Goal: Task Accomplishment & Management: Complete application form

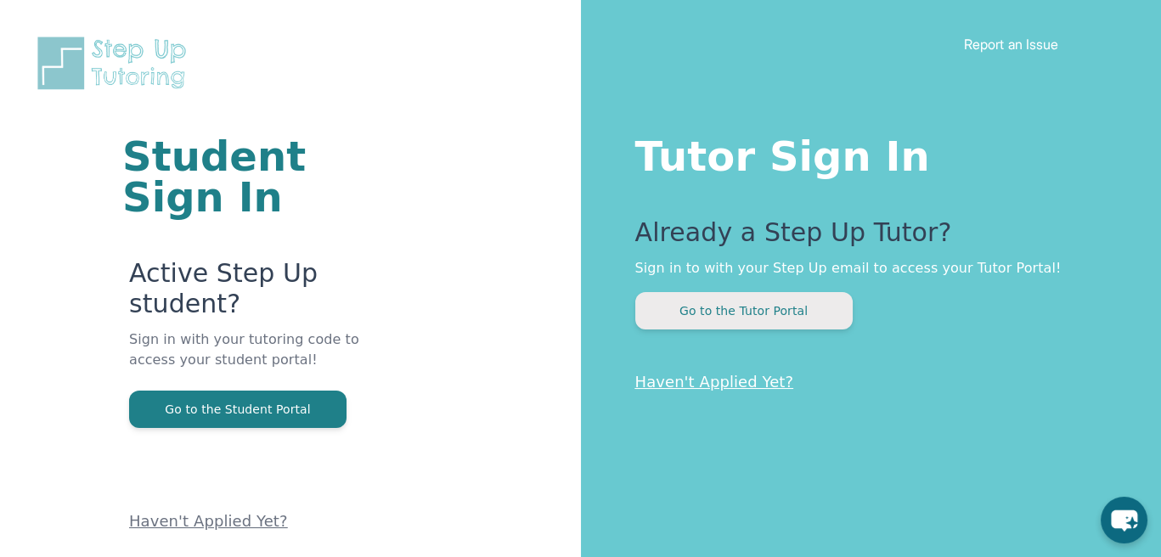
click at [787, 294] on button "Go to the Tutor Portal" at bounding box center [743, 310] width 217 height 37
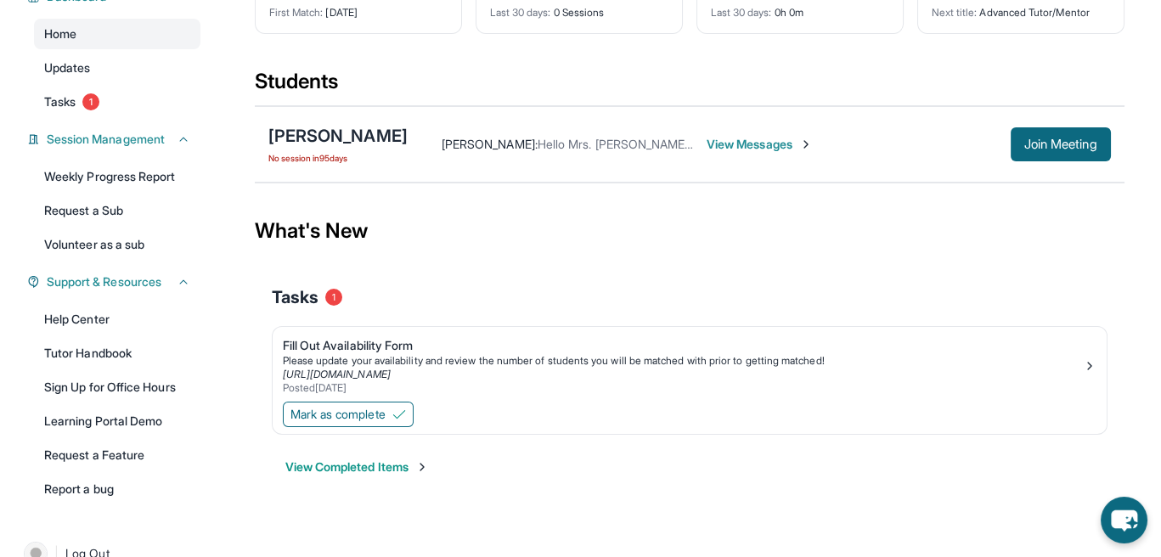
scroll to position [170, 0]
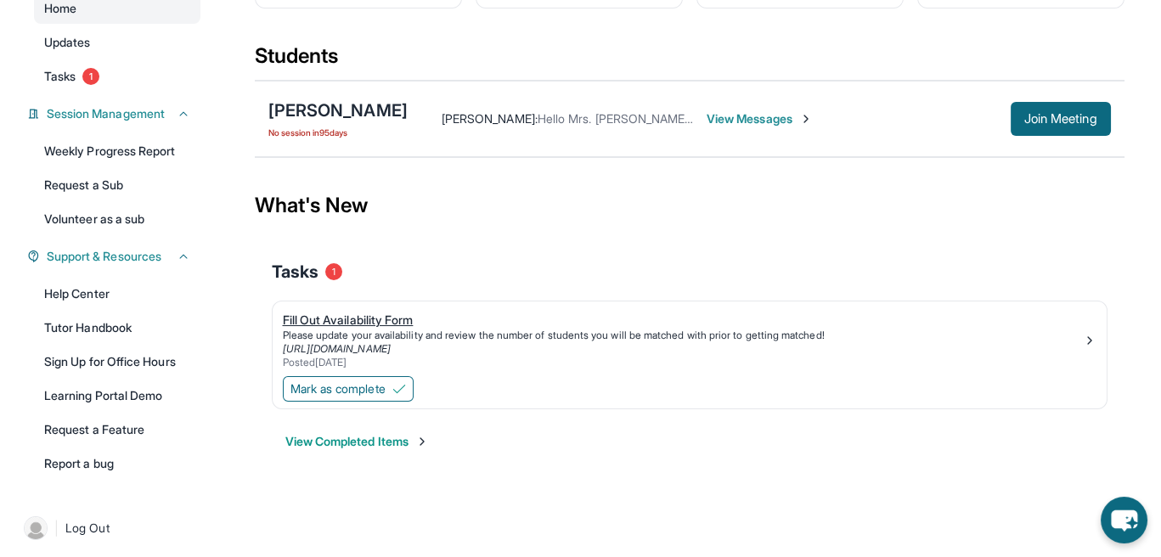
click at [381, 322] on div "Fill Out Availability Form" at bounding box center [683, 320] width 800 height 17
click at [391, 345] on link "[URL][DOMAIN_NAME]" at bounding box center [337, 348] width 108 height 13
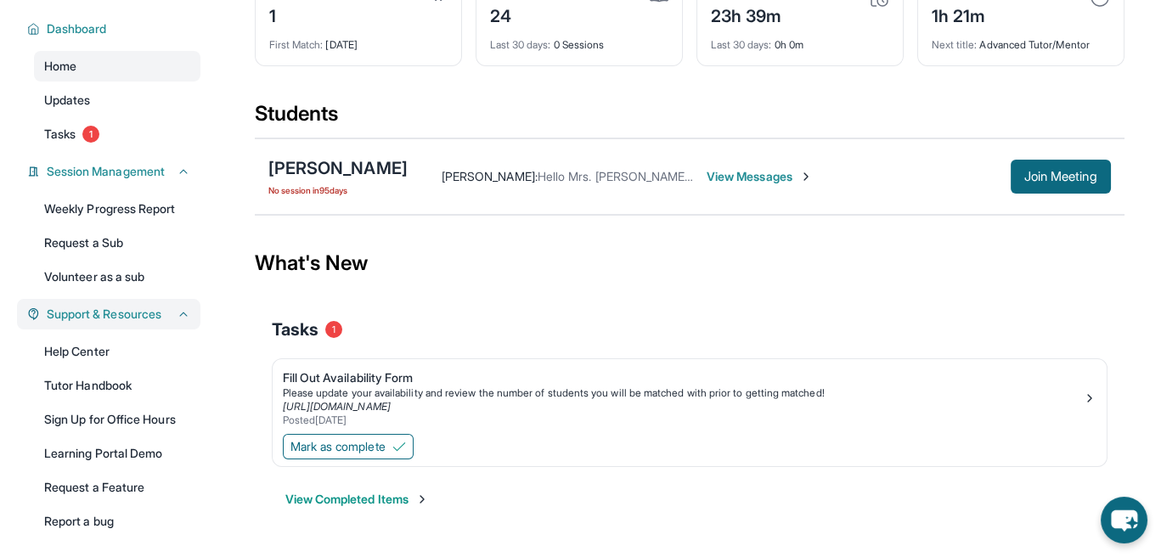
scroll to position [85, 0]
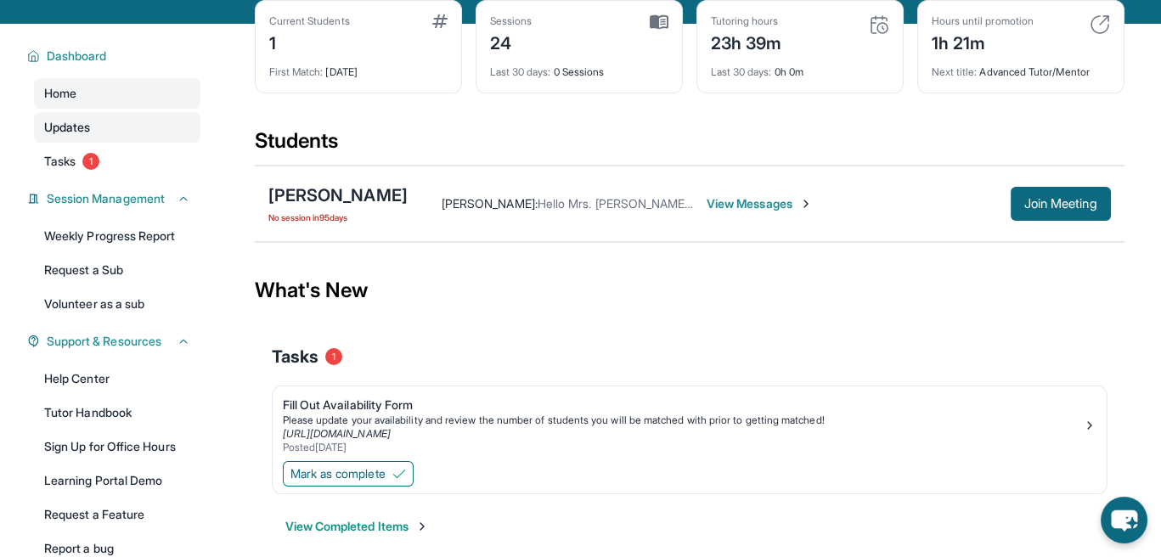
click at [141, 124] on link "Updates" at bounding box center [117, 127] width 166 height 31
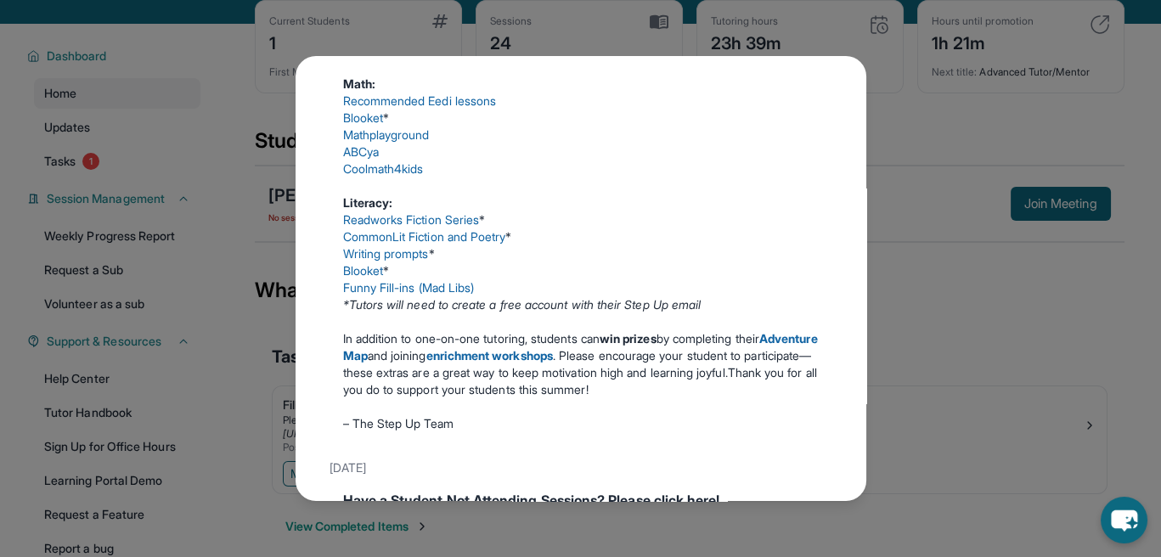
scroll to position [425, 0]
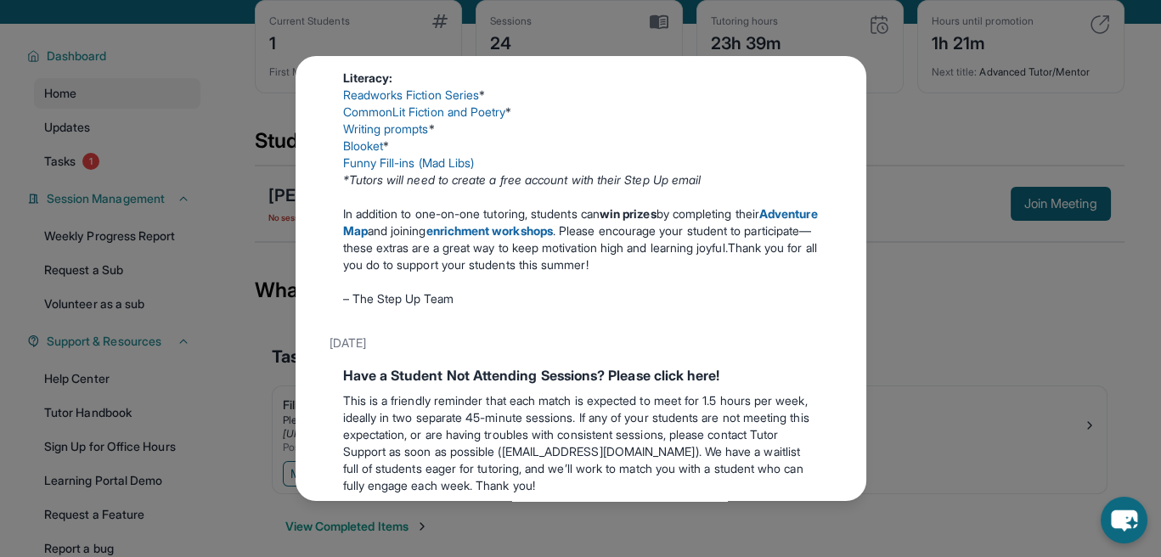
click at [912, 119] on div "Updates [DATE] Make the Most of the Tutoring this Summer @ Step-Up! Step-Up Tut…" at bounding box center [580, 278] width 1161 height 557
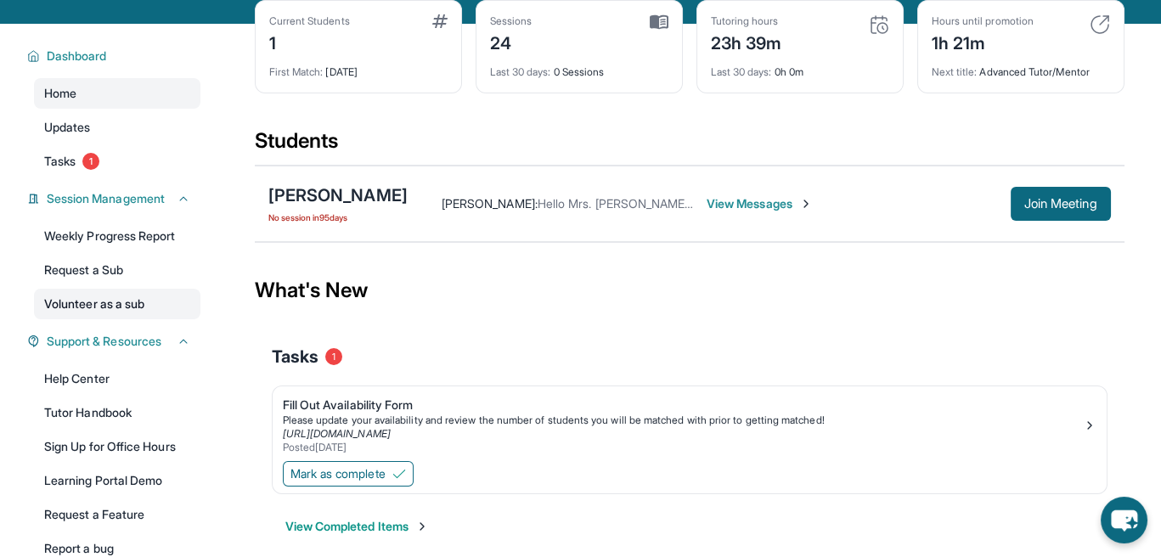
scroll to position [176, 0]
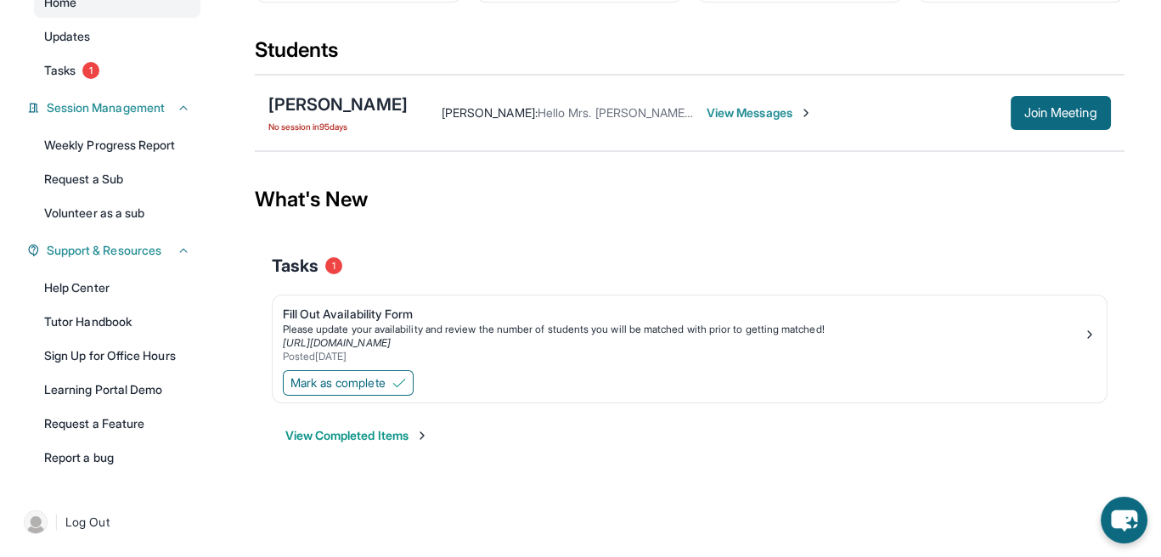
click at [305, 278] on div "Tasks 1" at bounding box center [690, 266] width 836 height 58
click at [326, 268] on div "Tasks 1" at bounding box center [690, 266] width 836 height 24
click at [327, 268] on span "1" at bounding box center [333, 265] width 17 height 17
click at [138, 251] on span "Support & Resources" at bounding box center [104, 250] width 115 height 17
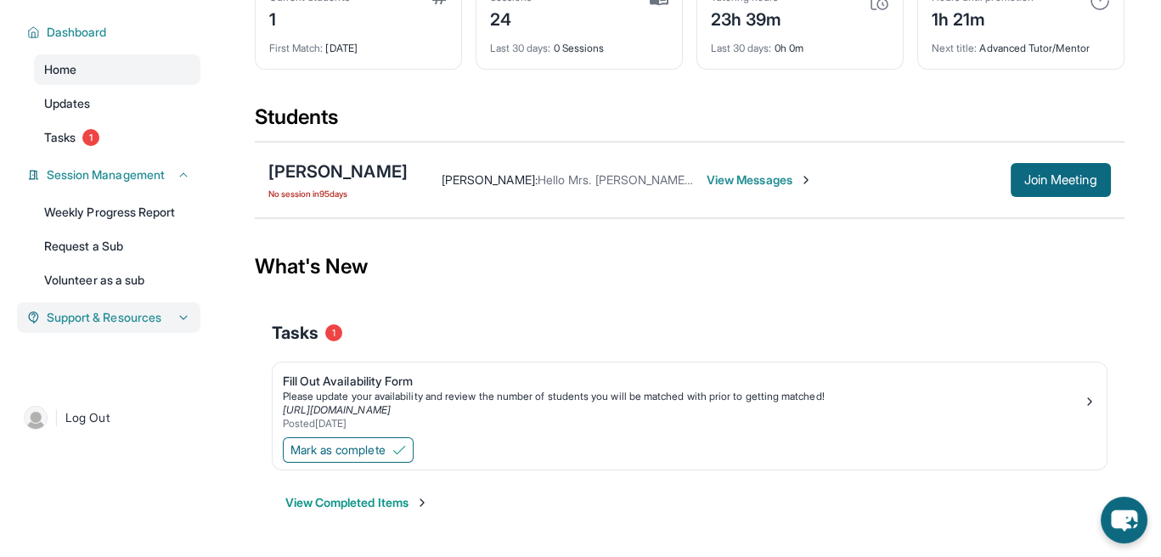
scroll to position [109, 0]
click at [143, 326] on span "Support & Resources" at bounding box center [104, 317] width 115 height 17
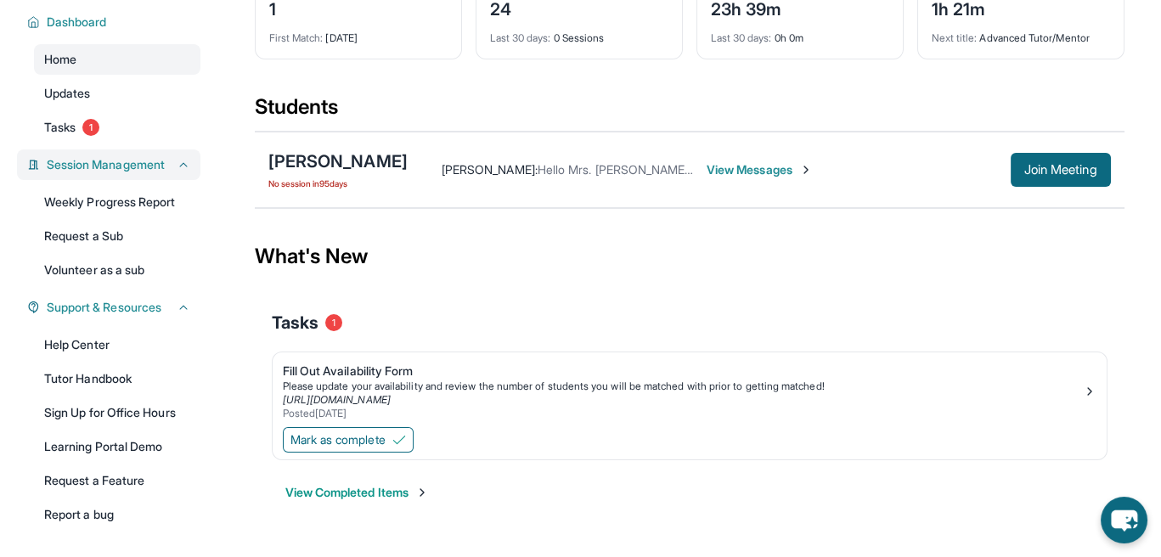
scroll to position [91, 0]
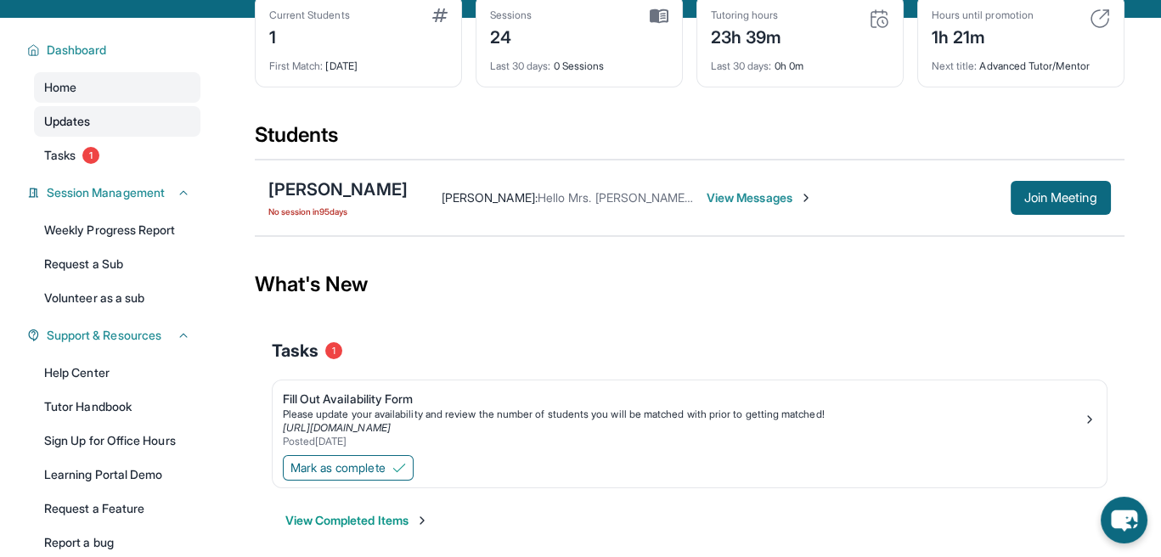
click at [115, 119] on link "Updates" at bounding box center [117, 121] width 166 height 31
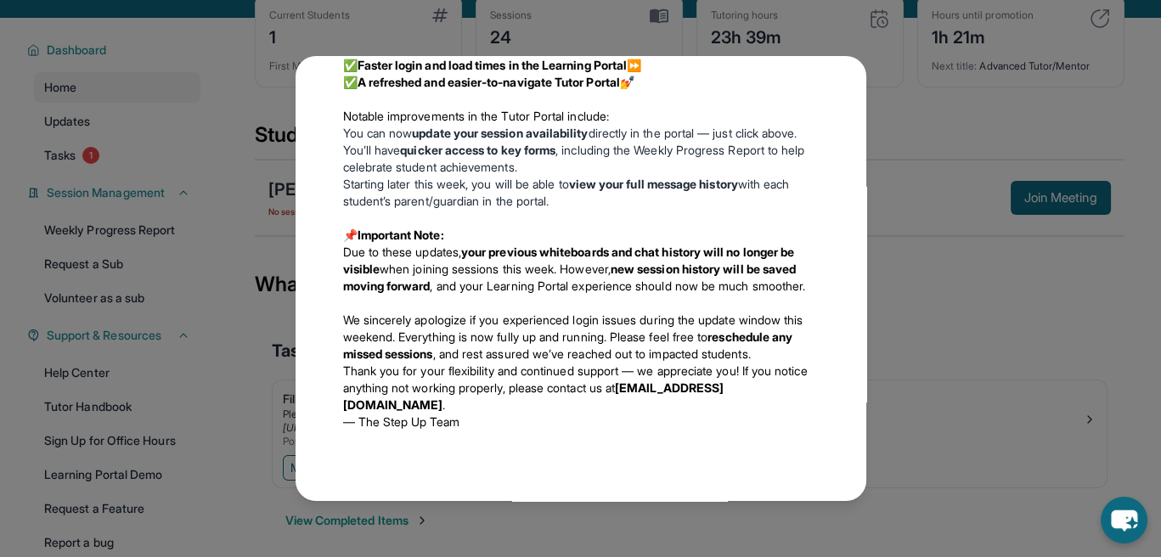
scroll to position [1700, 0]
click at [894, 106] on div "Updates [DATE] Make the Most of the Tutoring this Summer @ Step-Up! Step-Up Tut…" at bounding box center [580, 278] width 1161 height 557
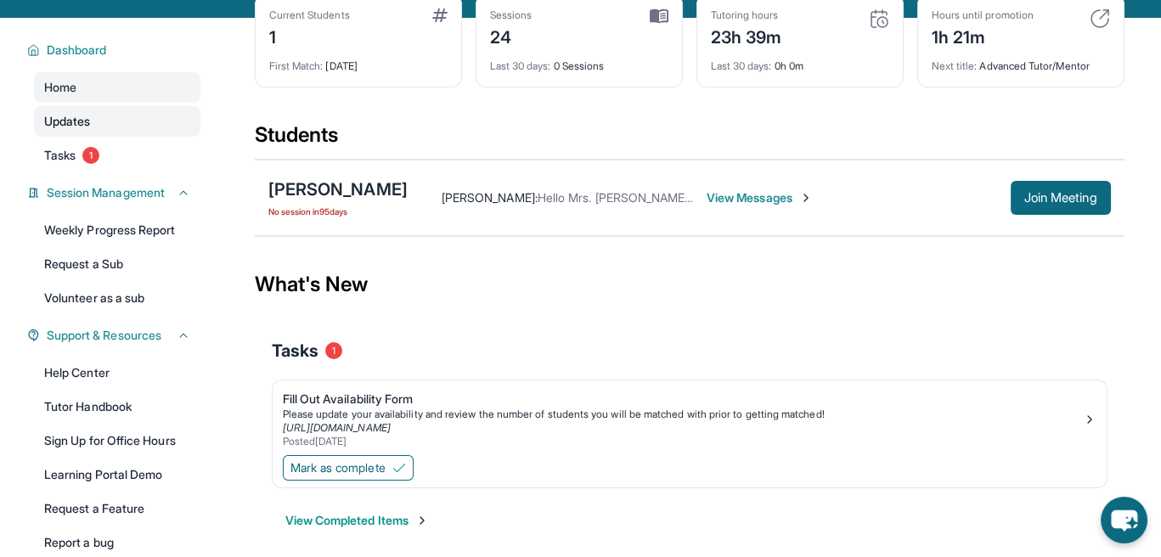
click at [110, 128] on link "Updates" at bounding box center [117, 121] width 166 height 31
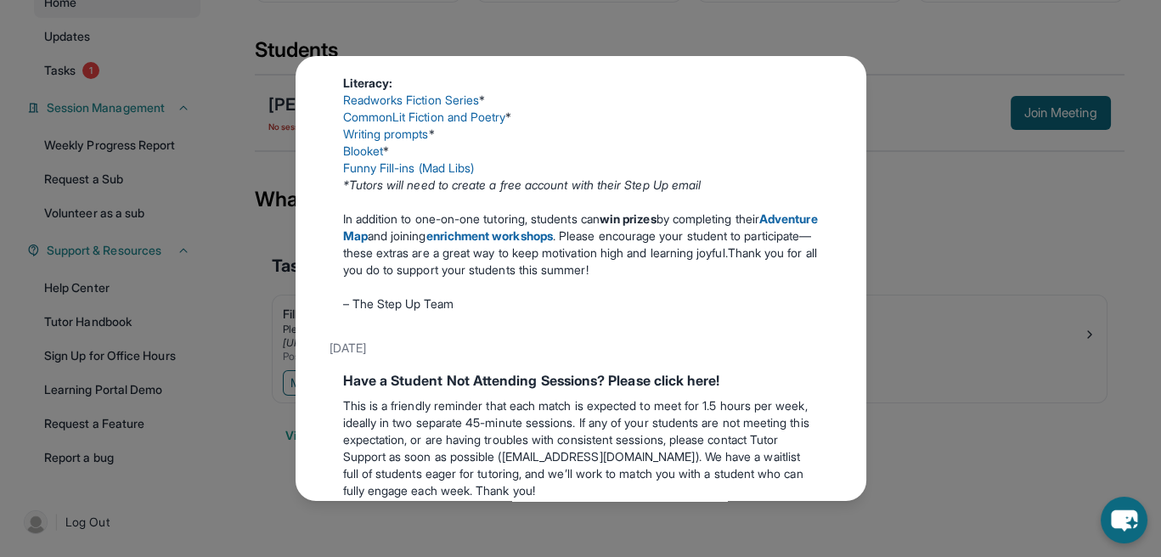
scroll to position [425, 0]
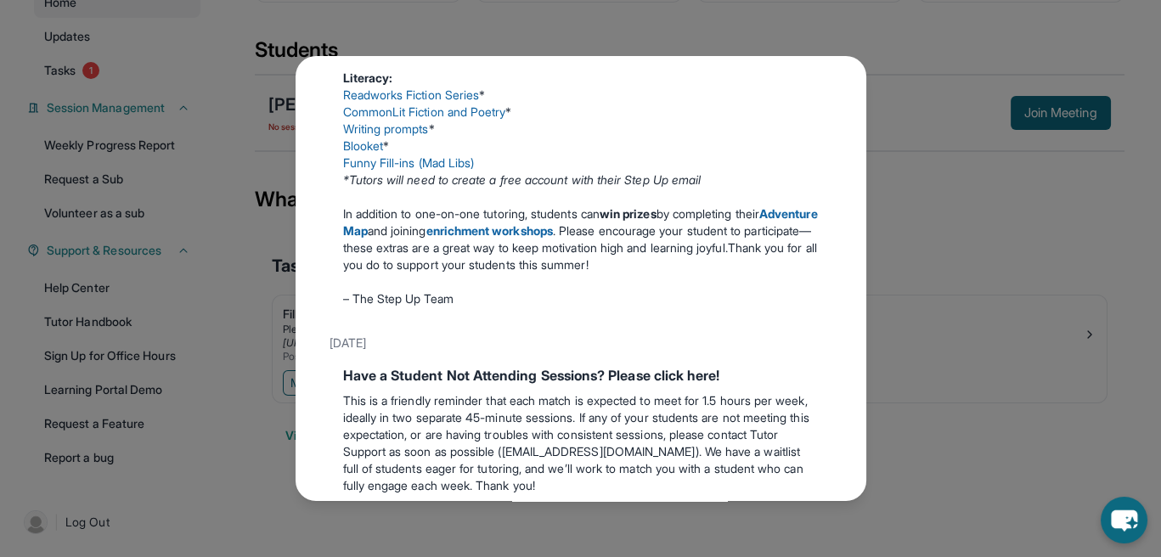
click at [886, 74] on div "Updates [DATE] Make the Most of the Tutoring this Summer @ Step-Up! Step-Up Tut…" at bounding box center [580, 278] width 1161 height 557
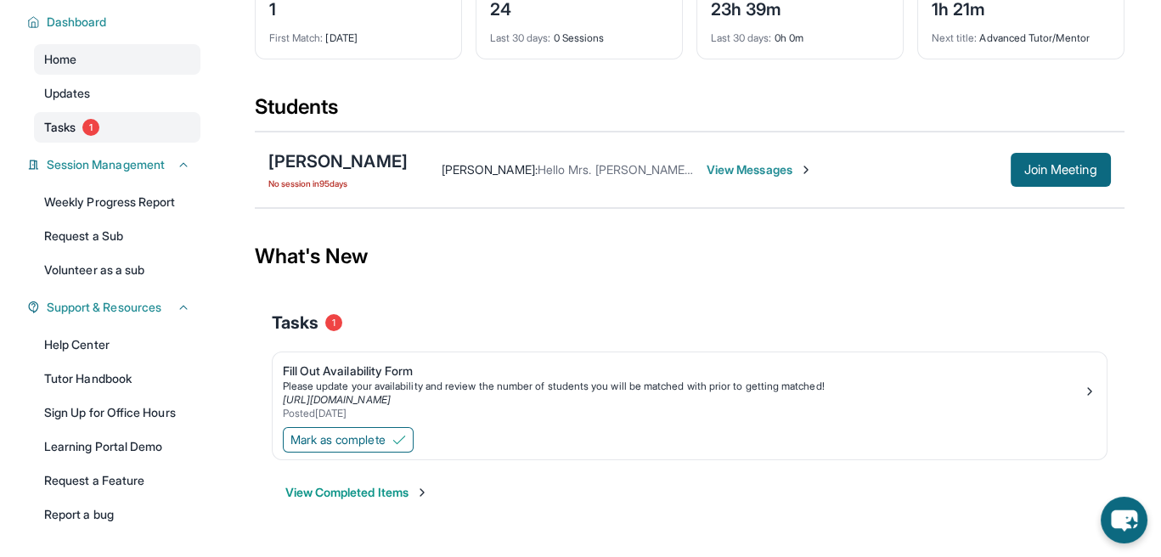
scroll to position [91, 0]
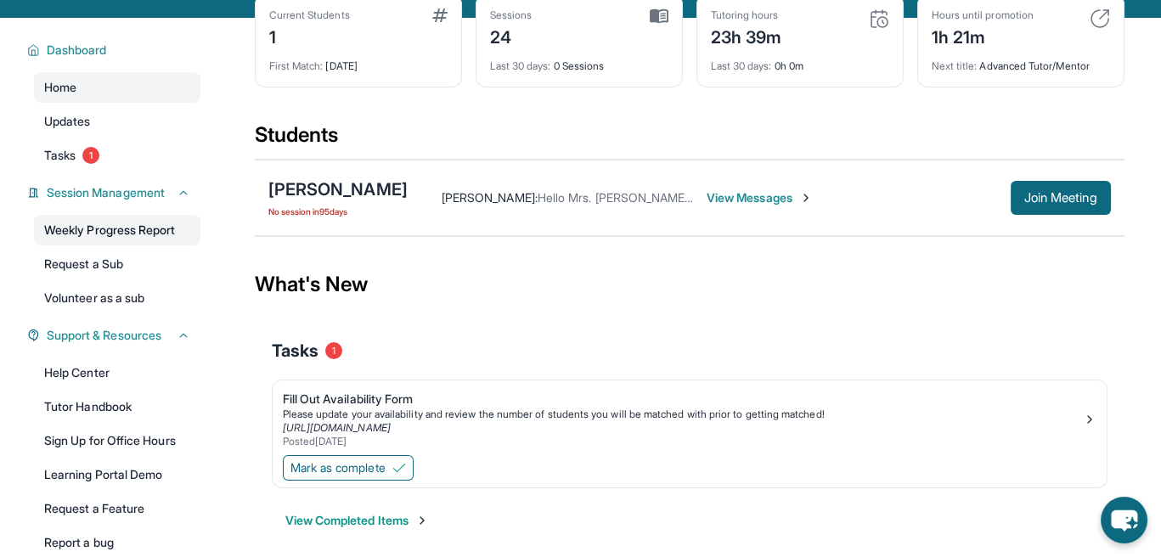
click at [132, 233] on link "Weekly Progress Report" at bounding box center [117, 230] width 166 height 31
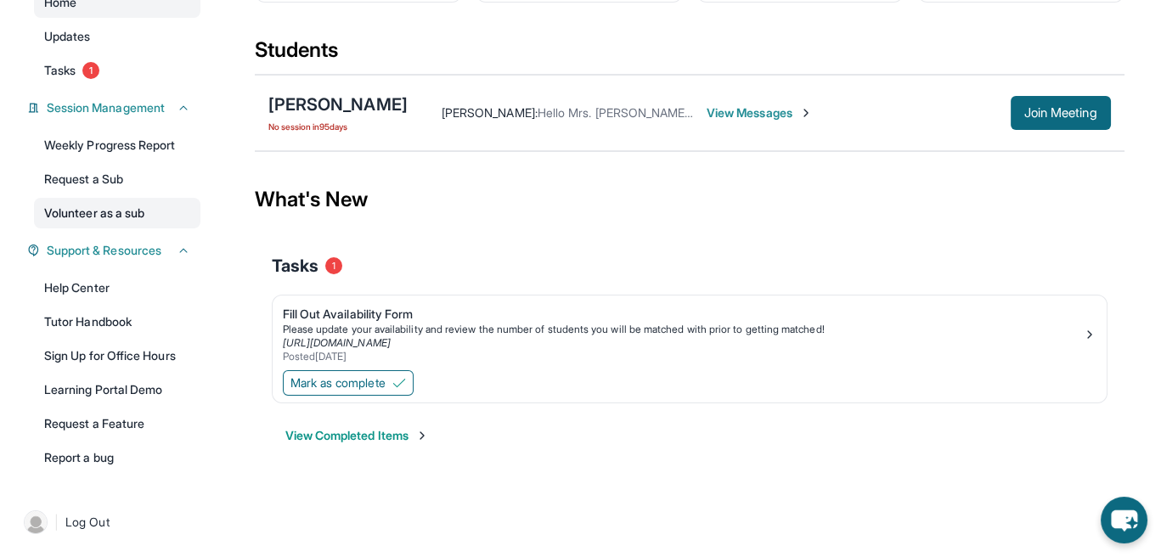
scroll to position [6, 0]
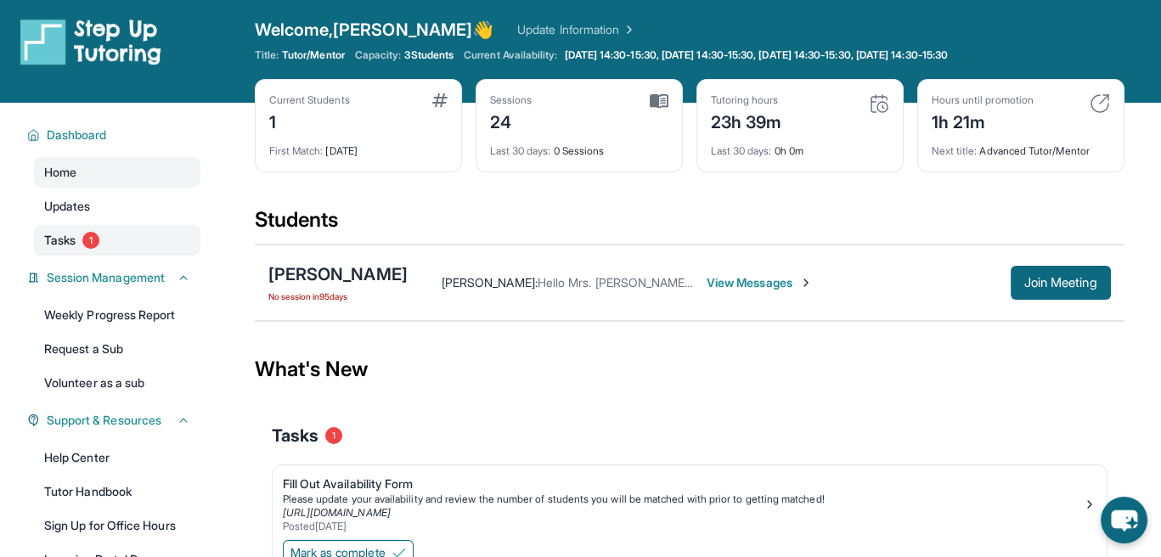
click at [110, 240] on link "Tasks 1" at bounding box center [117, 240] width 166 height 31
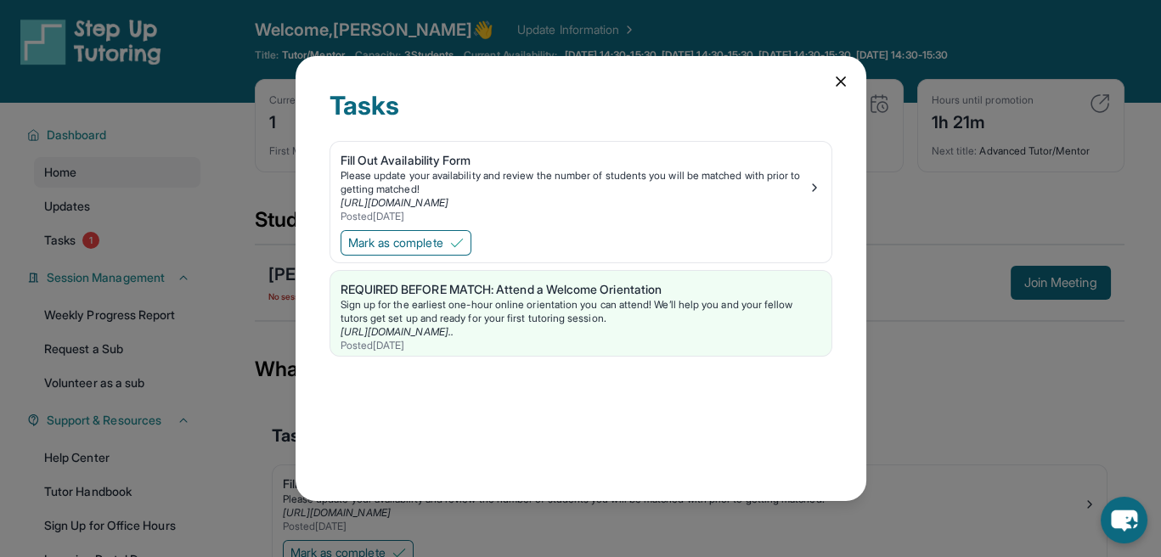
click at [821, 85] on div "Tasks Fill Out Availability Form Please update your availability and review the…" at bounding box center [581, 279] width 571 height 446
click at [832, 83] on icon at bounding box center [840, 81] width 17 height 17
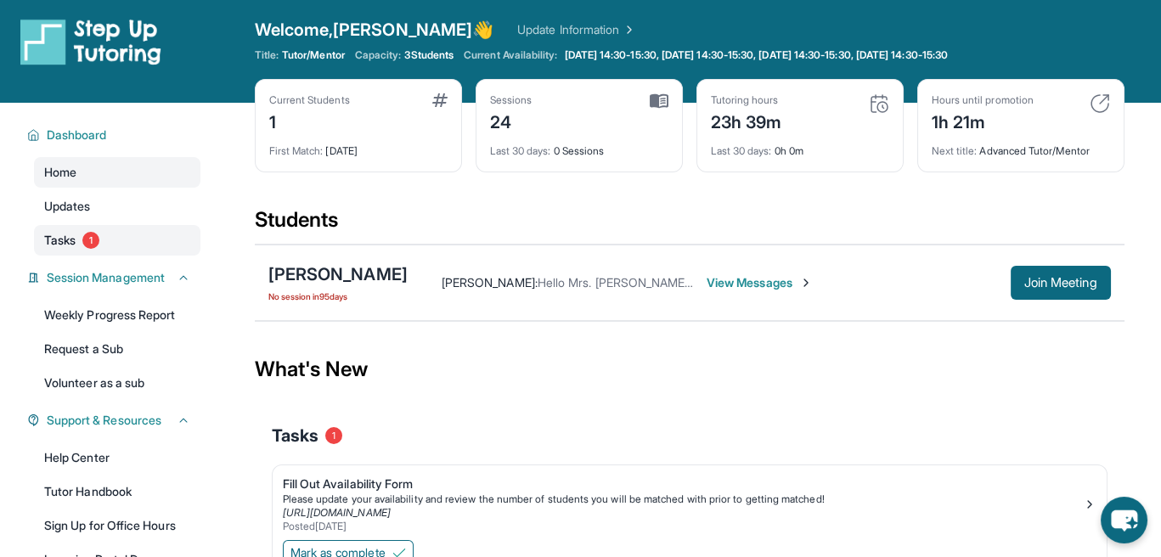
click at [70, 236] on span "Tasks" at bounding box center [59, 240] width 31 height 17
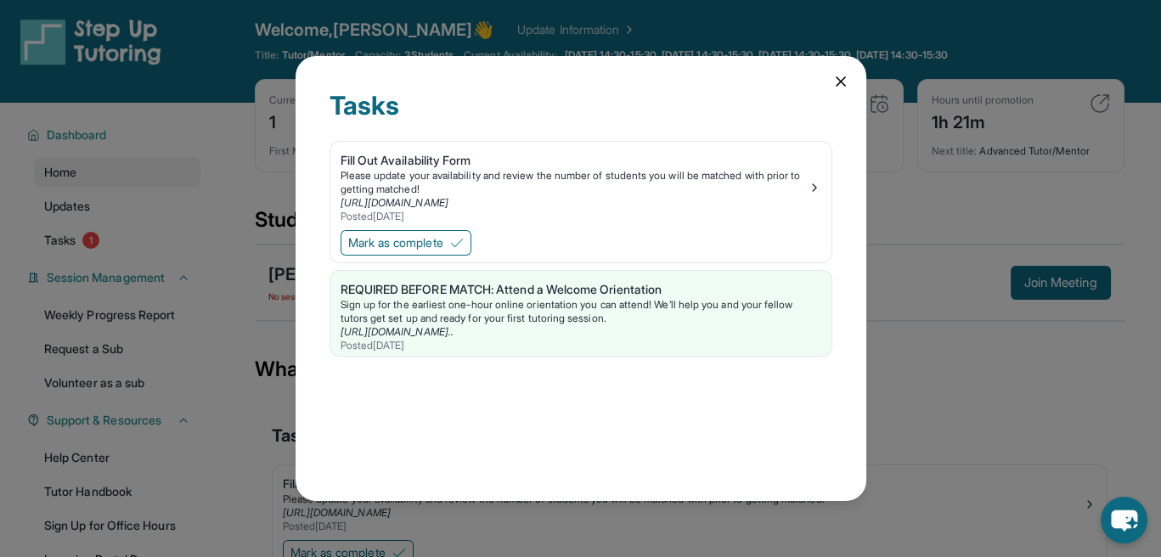
click at [558, 16] on div "Tasks Fill Out Availability Form Please update your availability and review the…" at bounding box center [580, 278] width 1161 height 557
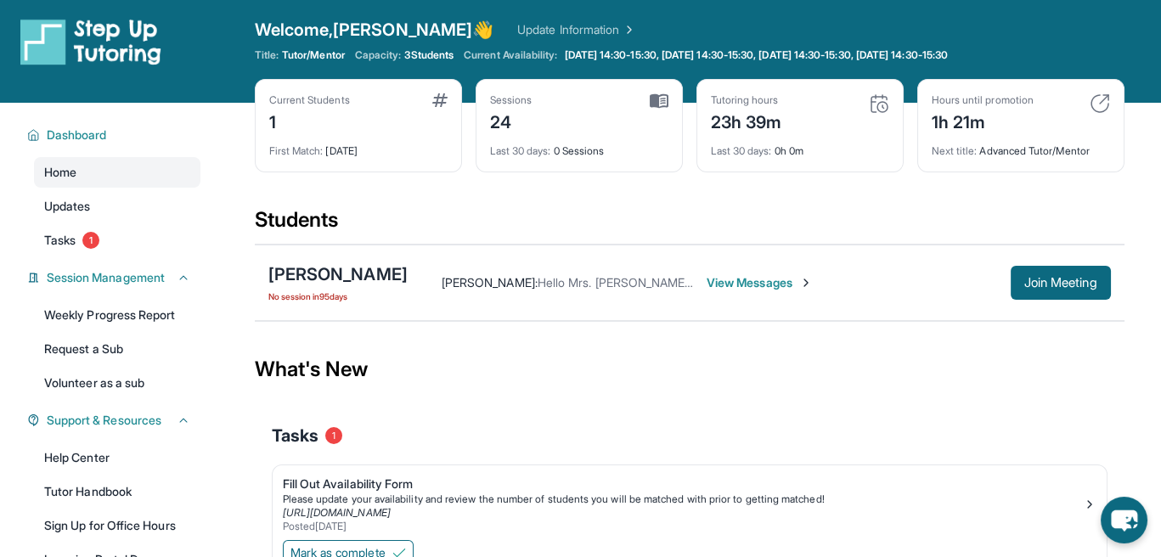
click at [517, 29] on link "Update Information" at bounding box center [576, 29] width 119 height 17
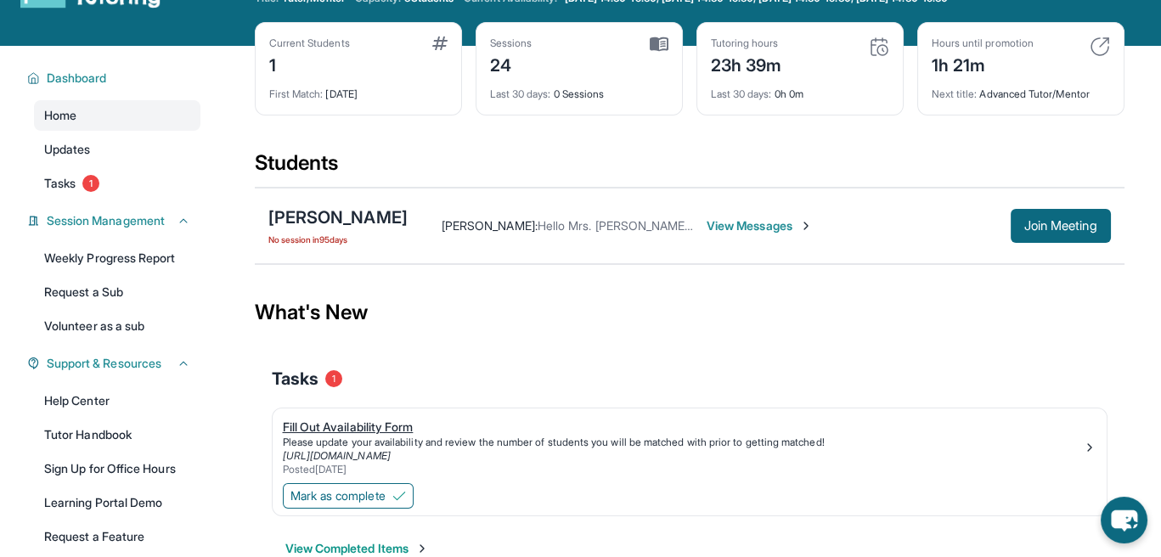
scroll to position [91, 0]
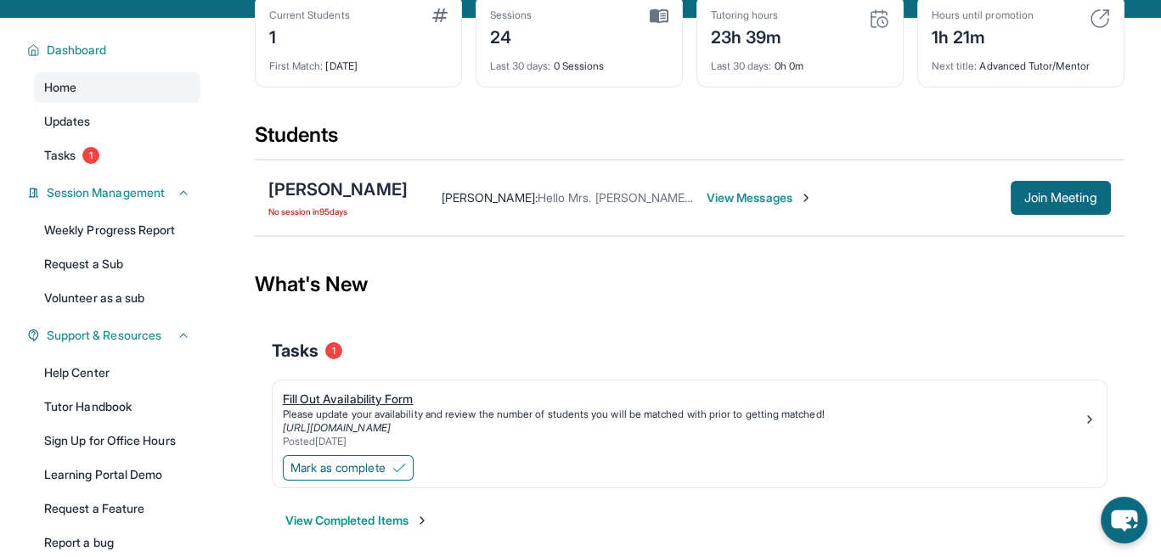
click at [383, 395] on div "Fill Out Availability Form" at bounding box center [683, 399] width 800 height 17
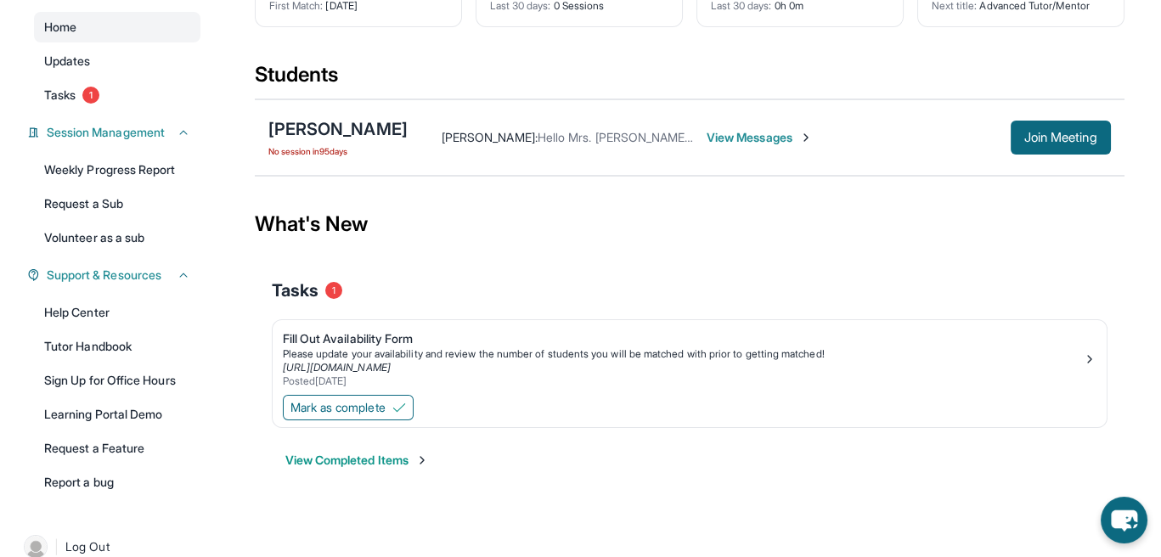
scroll to position [176, 0]
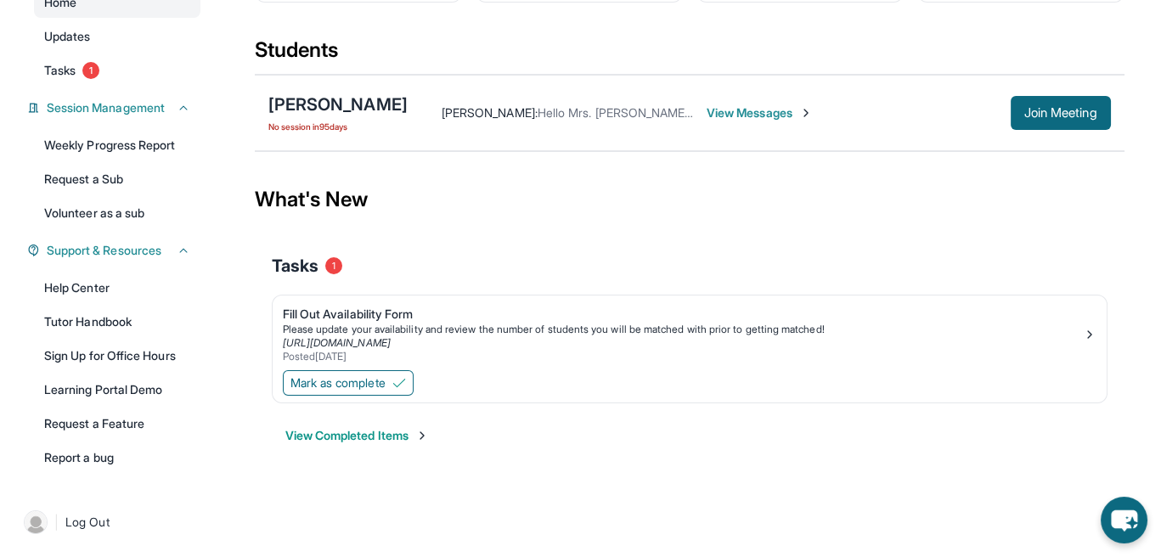
click at [383, 431] on button "View Completed Items" at bounding box center [357, 435] width 144 height 17
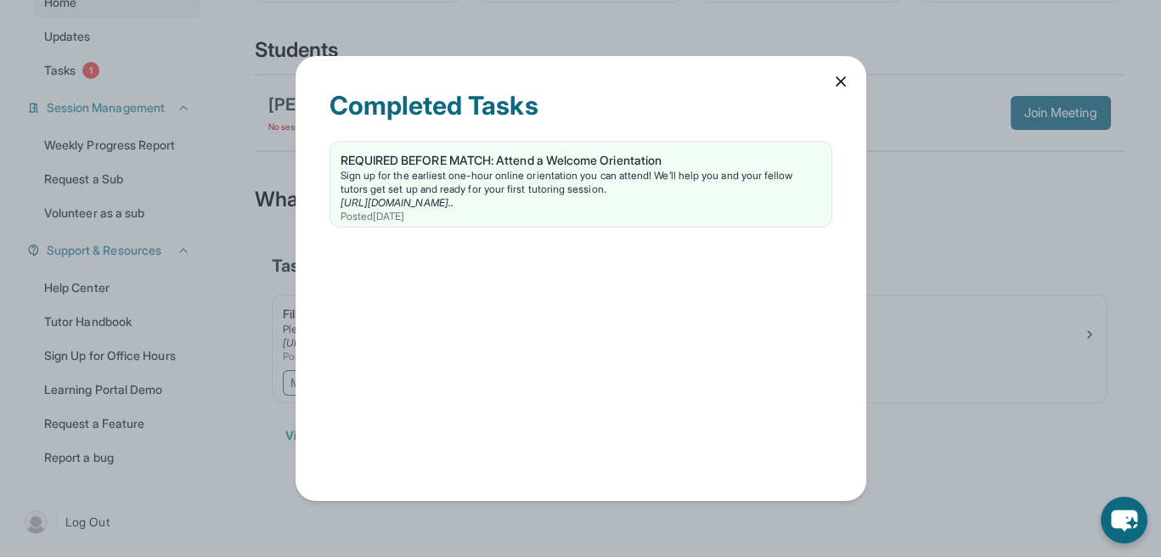
click at [832, 70] on div "Completed Tasks REQUIRED BEFORE MATCH: Attend a Welcome Orientation Sign up for…" at bounding box center [581, 279] width 571 height 446
click at [850, 67] on div "Completed Tasks REQUIRED BEFORE MATCH: Attend a Welcome Orientation Sign up for…" at bounding box center [581, 279] width 571 height 446
click at [843, 79] on icon at bounding box center [840, 81] width 17 height 17
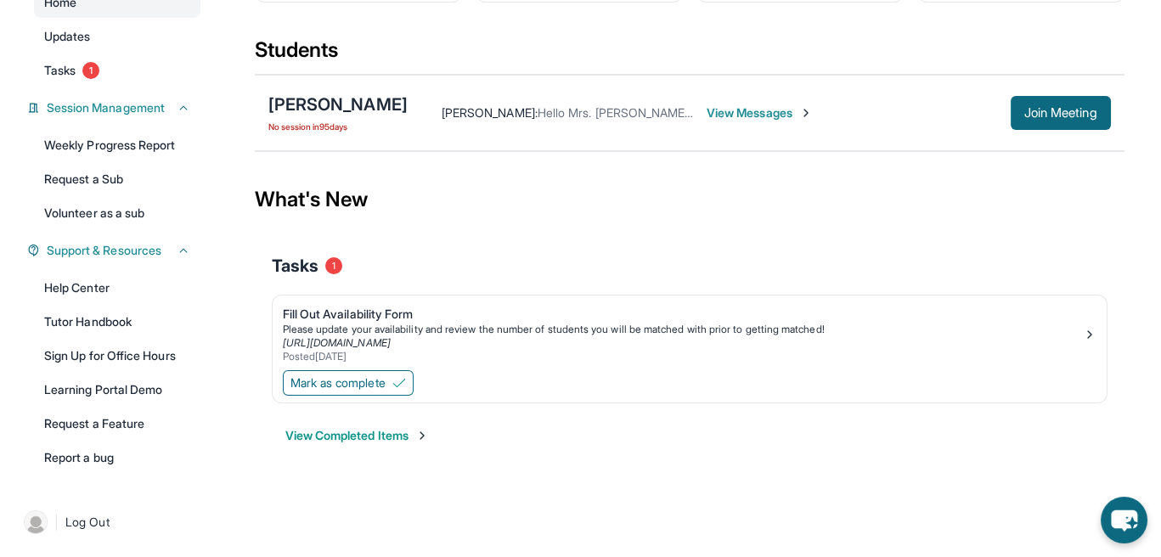
click at [832, 96] on div "[PERSON_NAME] : Hello Mrs. [PERSON_NAME]! I hope im not bothering but I was won…" at bounding box center [759, 113] width 703 height 34
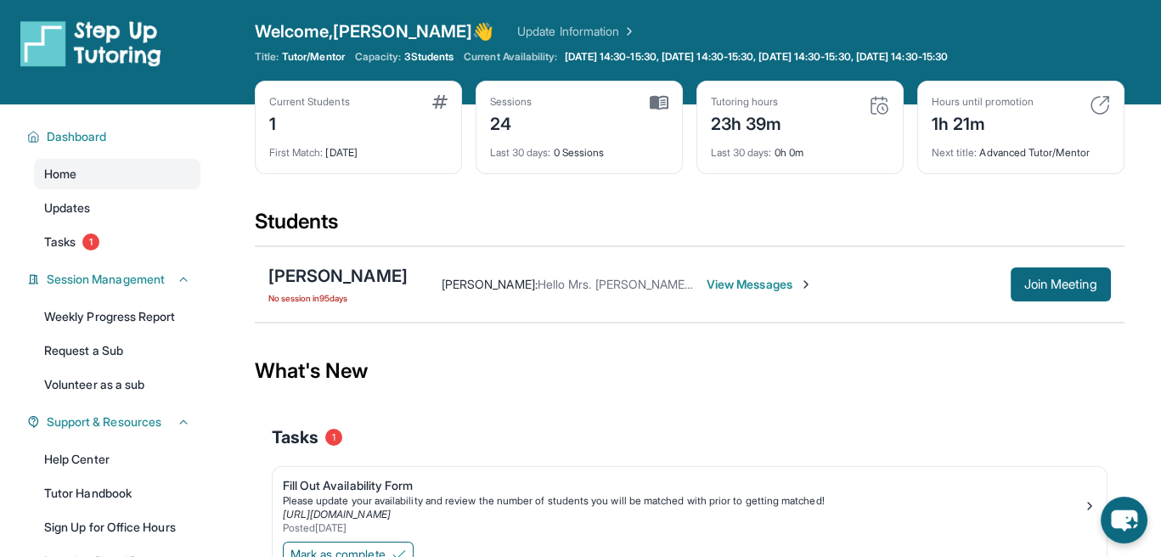
scroll to position [0, 0]
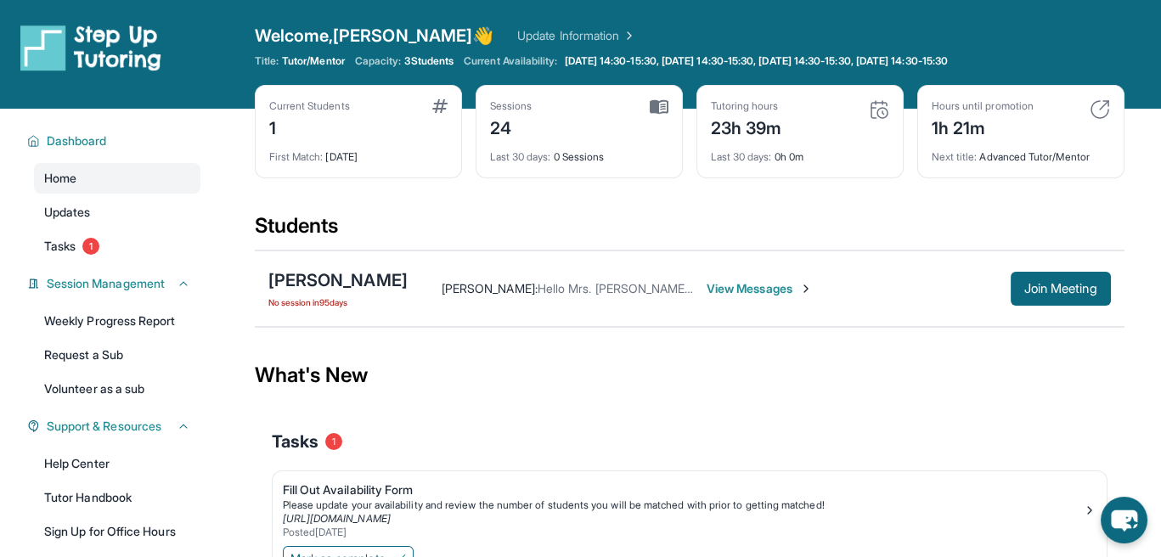
click at [380, 109] on div "Current Students 1" at bounding box center [358, 119] width 178 height 41
click at [364, 146] on div "First Match : [DATE]" at bounding box center [358, 152] width 178 height 24
click at [448, 97] on div "Current Students 1 First Match : [DATE]" at bounding box center [358, 131] width 207 height 93
drag, startPoint x: 436, startPoint y: 110, endPoint x: 459, endPoint y: 104, distance: 24.3
click at [436, 109] on img at bounding box center [439, 106] width 15 height 14
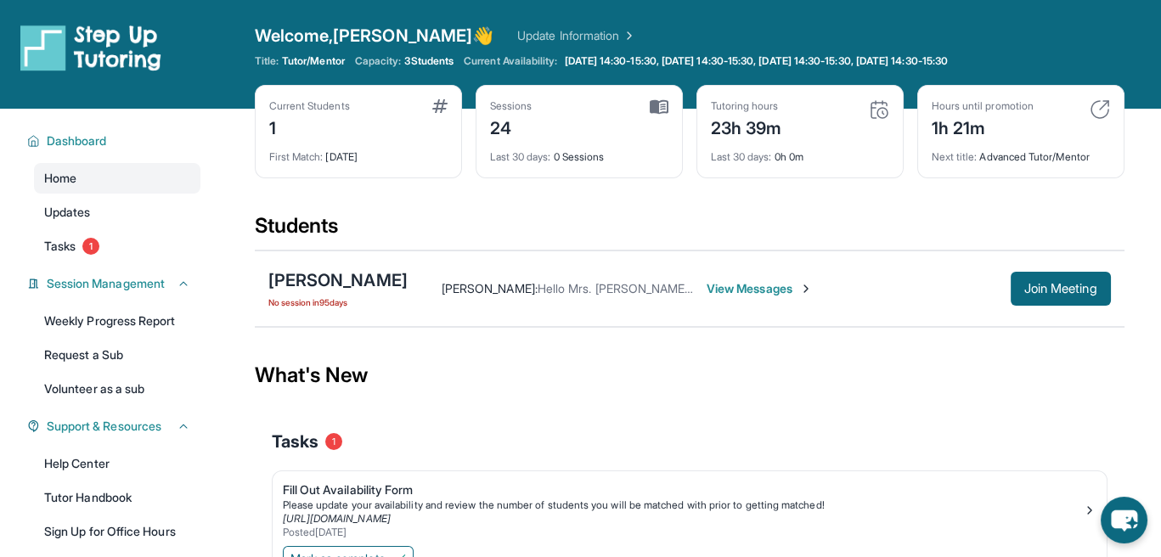
drag, startPoint x: 657, startPoint y: 108, endPoint x: 796, endPoint y: 117, distance: 138.8
click at [657, 109] on img at bounding box center [659, 106] width 19 height 15
click at [827, 117] on div "Tutoring hours 23h 39m" at bounding box center [800, 119] width 178 height 41
click at [70, 245] on span "Tasks" at bounding box center [59, 246] width 31 height 17
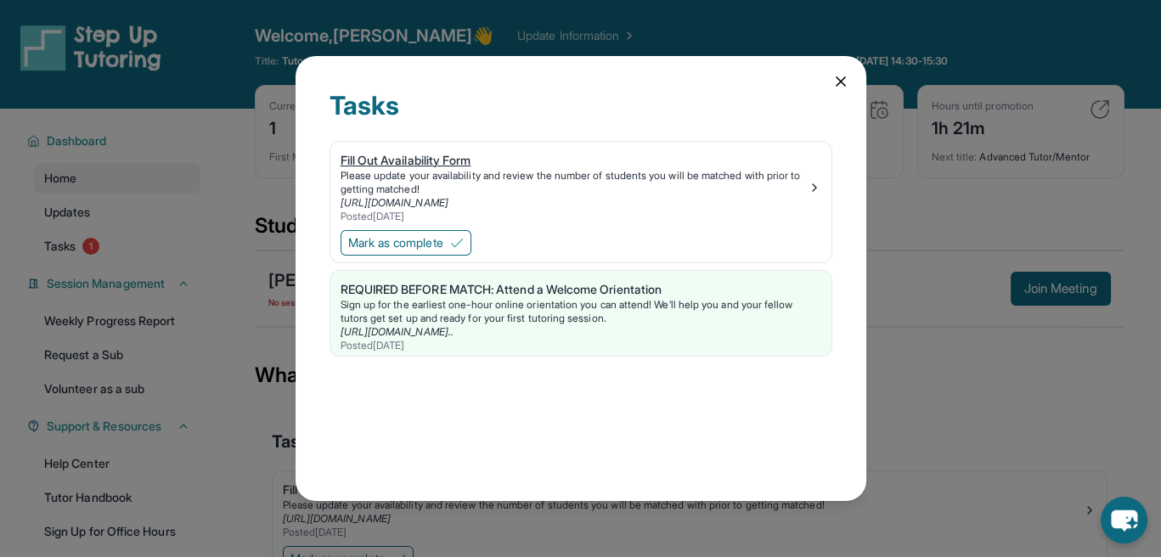
click at [714, 194] on div "Please update your availability and review the number of students you will be m…" at bounding box center [574, 182] width 467 height 27
click at [843, 64] on div "Tasks Fill Out Availability Form Please update your availability and review the…" at bounding box center [581, 279] width 571 height 446
click at [830, 84] on div "Tasks Fill Out Availability Form Please update your availability and review the…" at bounding box center [581, 279] width 571 height 446
click at [835, 88] on icon at bounding box center [840, 81] width 17 height 17
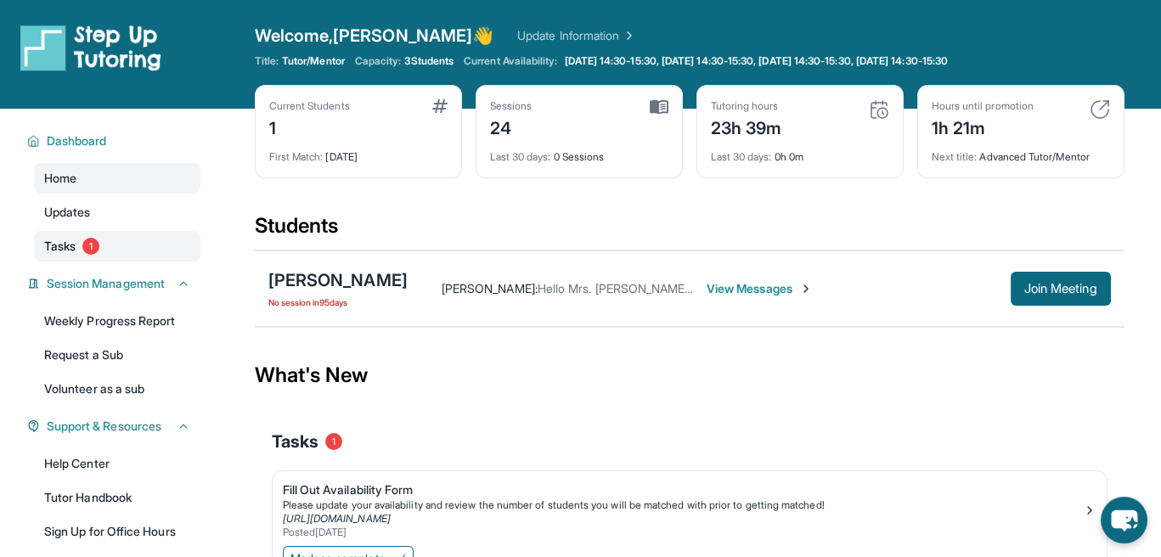
click at [55, 251] on span "Tasks" at bounding box center [59, 246] width 31 height 17
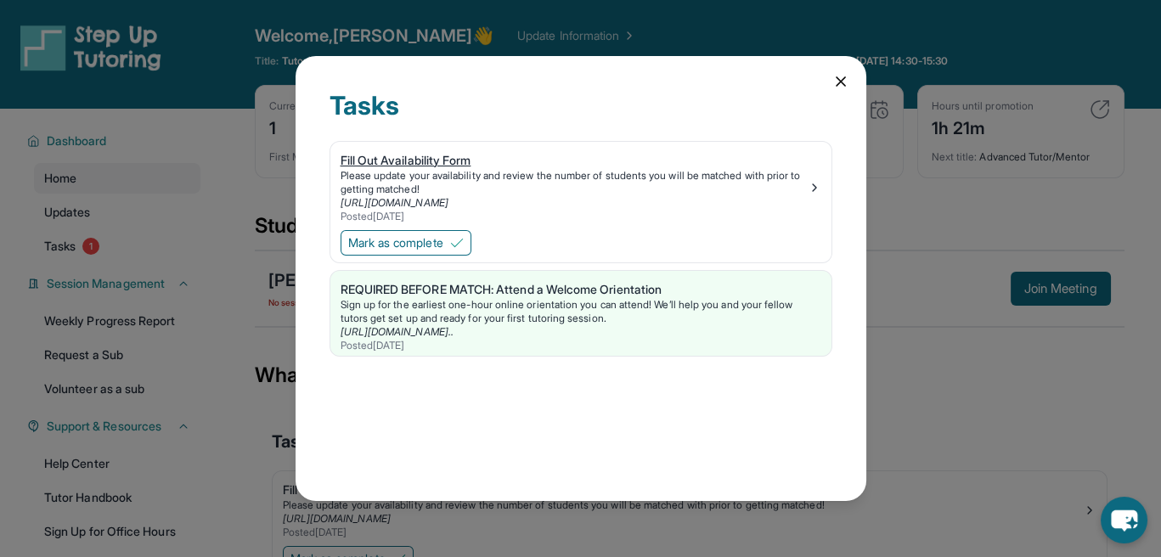
click at [444, 155] on div "Fill Out Availability Form" at bounding box center [574, 160] width 467 height 17
click at [809, 185] on img at bounding box center [815, 188] width 14 height 14
click at [832, 85] on icon at bounding box center [840, 81] width 17 height 17
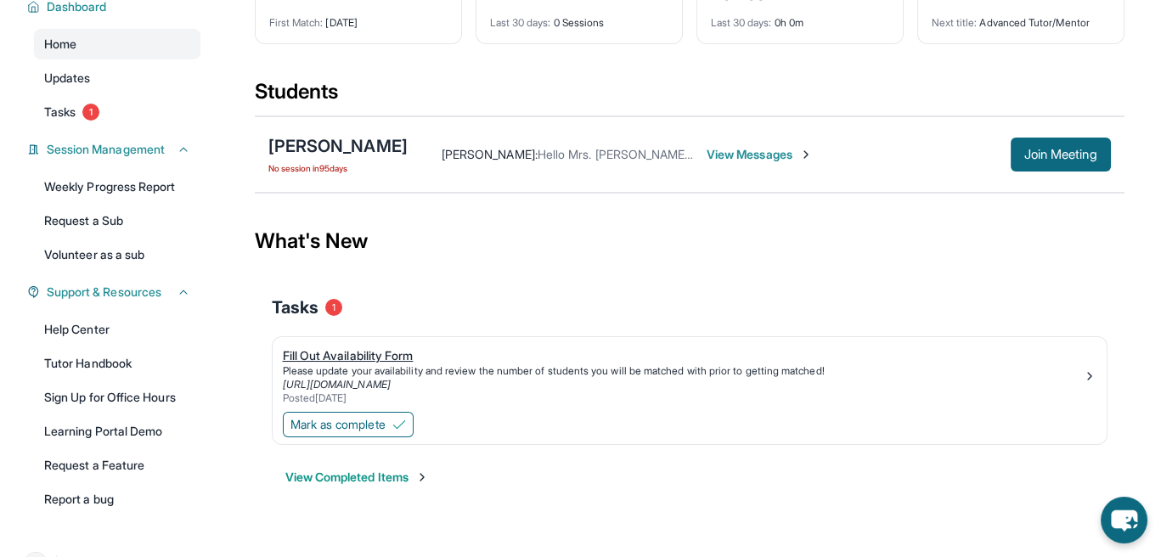
scroll to position [176, 0]
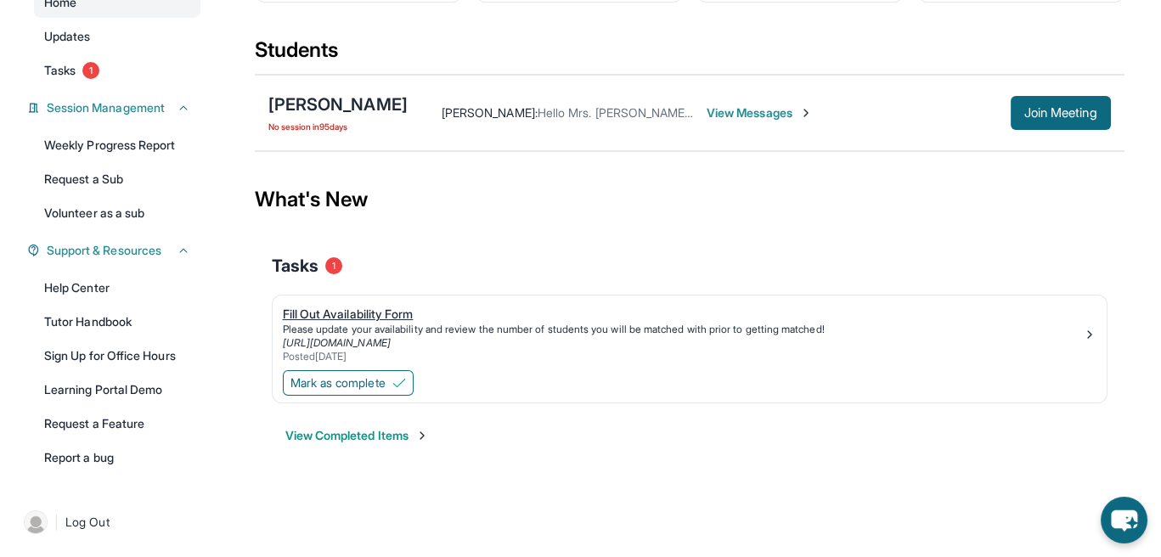
click at [414, 313] on div "Fill Out Availability Form" at bounding box center [683, 314] width 800 height 17
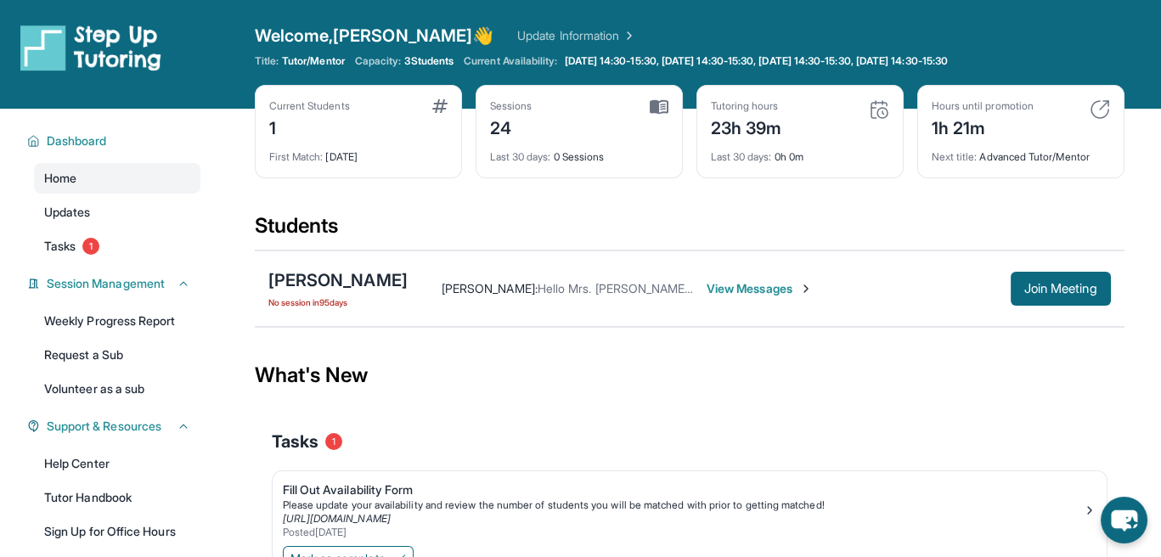
scroll to position [0, 0]
click at [438, 105] on img at bounding box center [439, 106] width 15 height 14
click at [573, 114] on div "Sessions 24" at bounding box center [579, 119] width 178 height 41
click at [786, 113] on div "Tutoring hours 23h 39m" at bounding box center [800, 119] width 178 height 41
click at [936, 113] on div "1h 21m" at bounding box center [983, 126] width 102 height 27
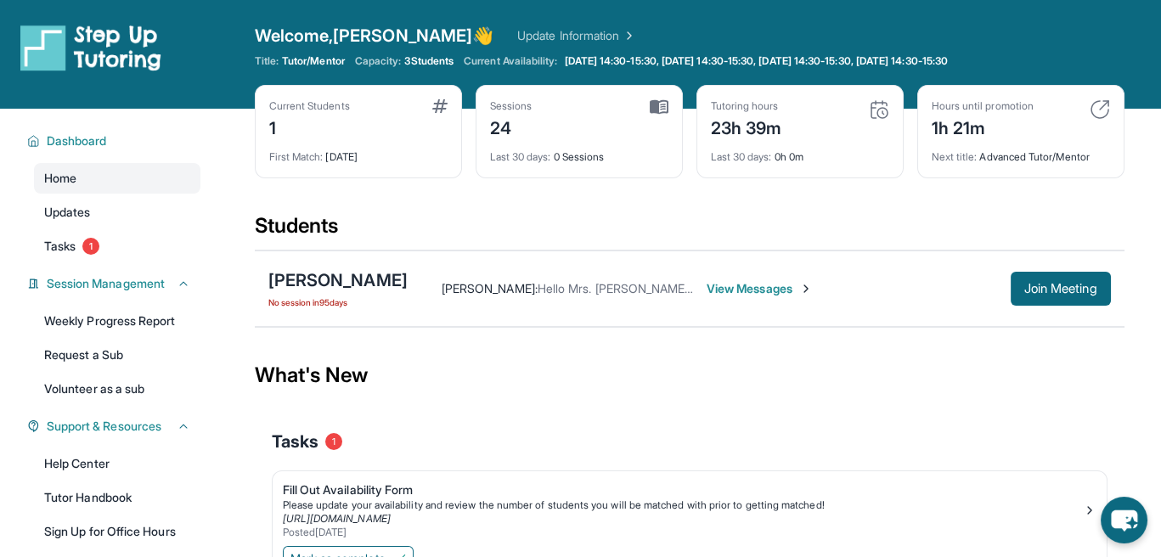
click at [992, 111] on div "Hours until promotion" at bounding box center [983, 106] width 102 height 14
drag, startPoint x: 752, startPoint y: 144, endPoint x: 408, endPoint y: 159, distance: 344.3
click at [411, 161] on div "Current Students 1 First Match : [DATE] Sessions 24 Last 30 days : 0 Sessions T…" at bounding box center [690, 148] width 870 height 127
click at [350, 140] on div "First Match : [DATE]" at bounding box center [358, 152] width 178 height 24
click at [106, 259] on link "Tasks 1" at bounding box center [117, 246] width 166 height 31
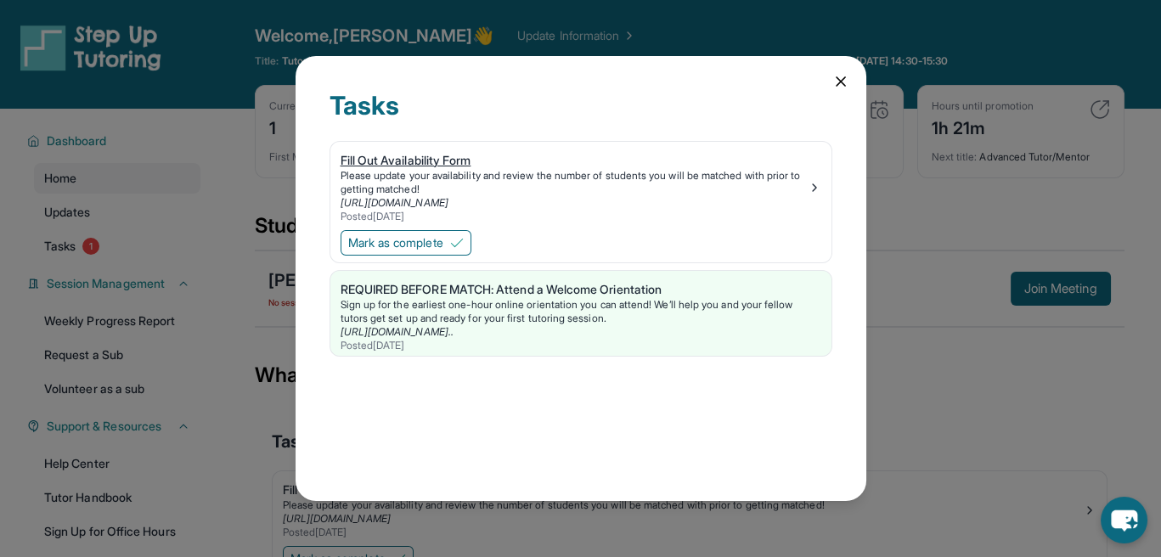
click at [478, 162] on div "Fill Out Availability Form" at bounding box center [574, 160] width 467 height 17
click at [448, 202] on link "[URL][DOMAIN_NAME]" at bounding box center [395, 202] width 108 height 13
drag, startPoint x: 483, startPoint y: 204, endPoint x: 806, endPoint y: 183, distance: 323.4
click at [806, 183] on div "Please update your availability and review the number of students you will be m…" at bounding box center [574, 182] width 467 height 27
click at [840, 74] on icon at bounding box center [840, 81] width 17 height 17
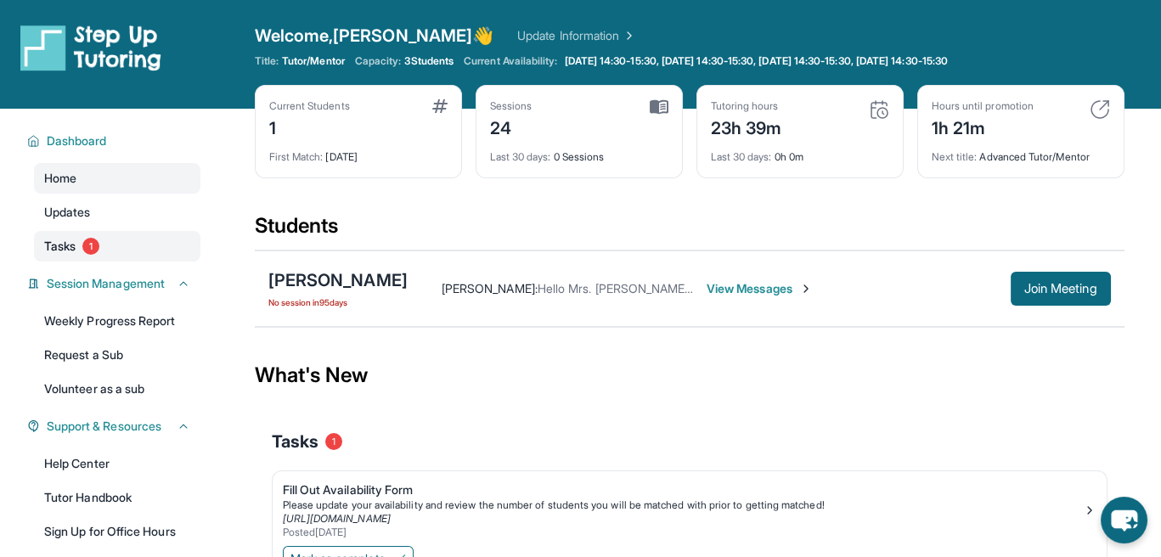
click at [117, 249] on link "Tasks 1" at bounding box center [117, 246] width 166 height 31
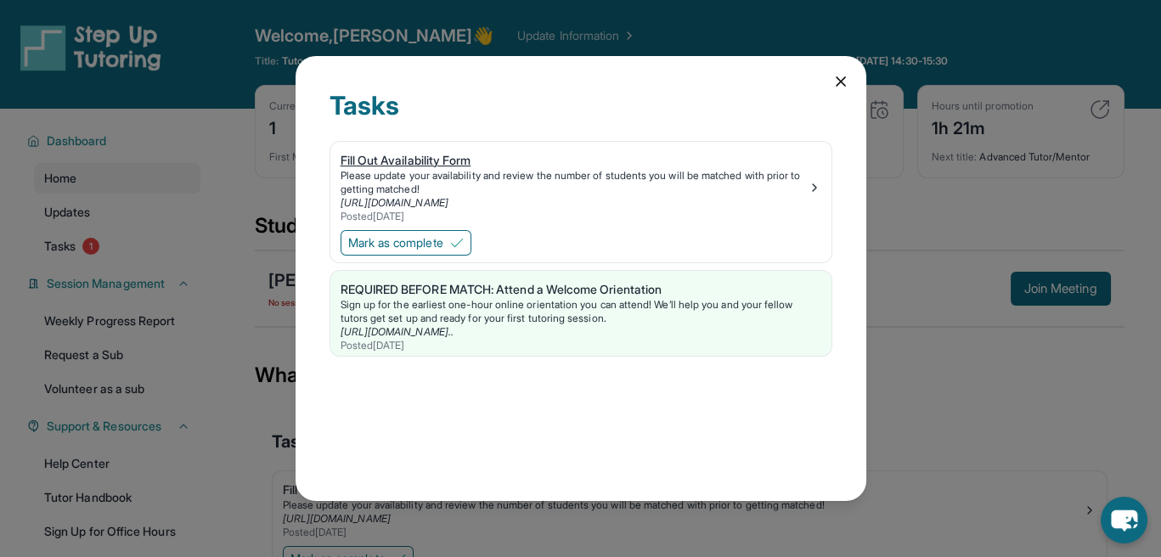
click at [505, 185] on div "Please update your availability and review the number of students you will be m…" at bounding box center [574, 182] width 467 height 27
click at [572, 161] on div "Fill Out Availability Form" at bounding box center [574, 160] width 467 height 17
click at [844, 74] on icon at bounding box center [840, 81] width 17 height 17
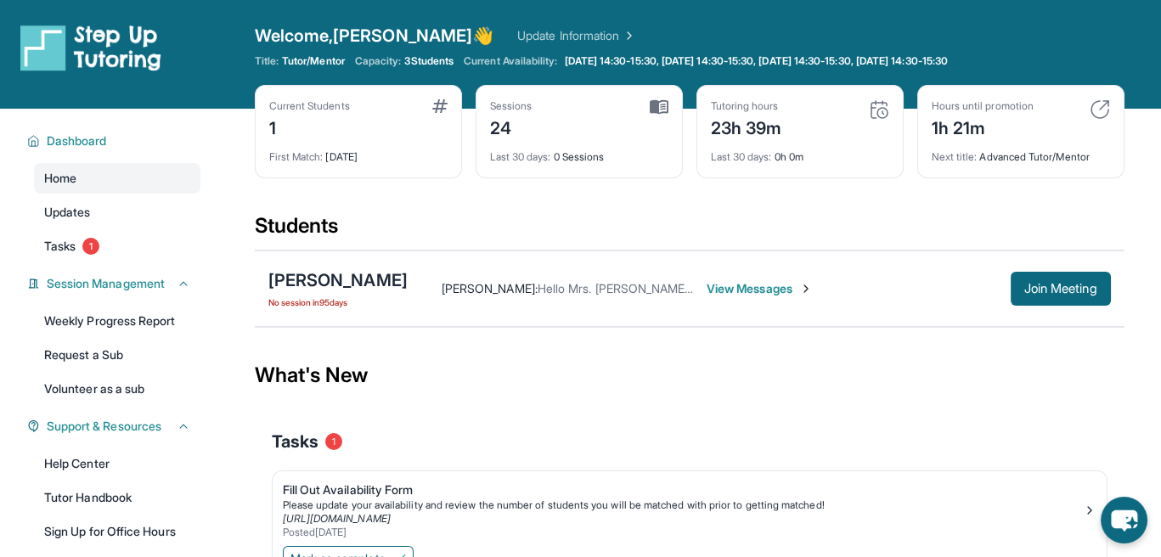
click at [588, 25] on div "Welcome, [PERSON_NAME] 👋 Update Information" at bounding box center [690, 36] width 870 height 24
click at [619, 30] on img at bounding box center [627, 35] width 17 height 17
click at [408, 37] on div "Welcome, [PERSON_NAME] 👋 Update Information" at bounding box center [690, 36] width 870 height 24
drag, startPoint x: 395, startPoint y: 55, endPoint x: 544, endPoint y: 77, distance: 150.3
click at [544, 77] on div "Welcome, [PERSON_NAME] 👋 Update Information Title: Tutor/Mentor Capacity: 3 Stu…" at bounding box center [690, 54] width 870 height 61
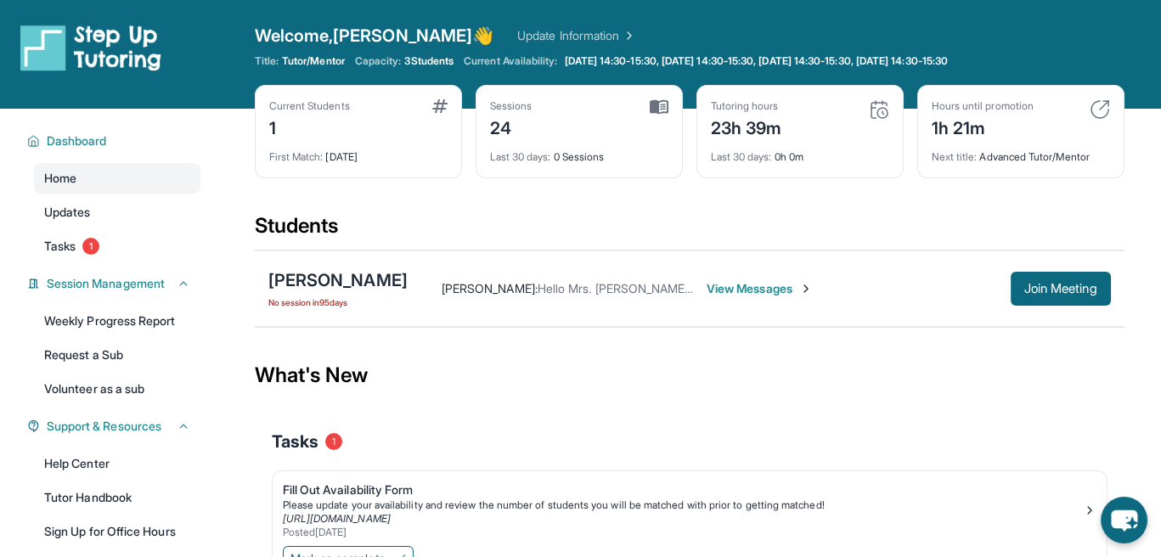
click at [770, 52] on div "Welcome, [PERSON_NAME] 👋 Update Information Title: Tutor/Mentor Capacity: 3 Stu…" at bounding box center [690, 54] width 870 height 61
click at [968, 59] on icon at bounding box center [962, 61] width 14 height 14
click at [1113, 116] on div "Hours until promotion 1h 21m Next title : Advanced Tutor/Mentor" at bounding box center [1020, 131] width 207 height 93
click at [1102, 112] on img at bounding box center [1100, 109] width 20 height 20
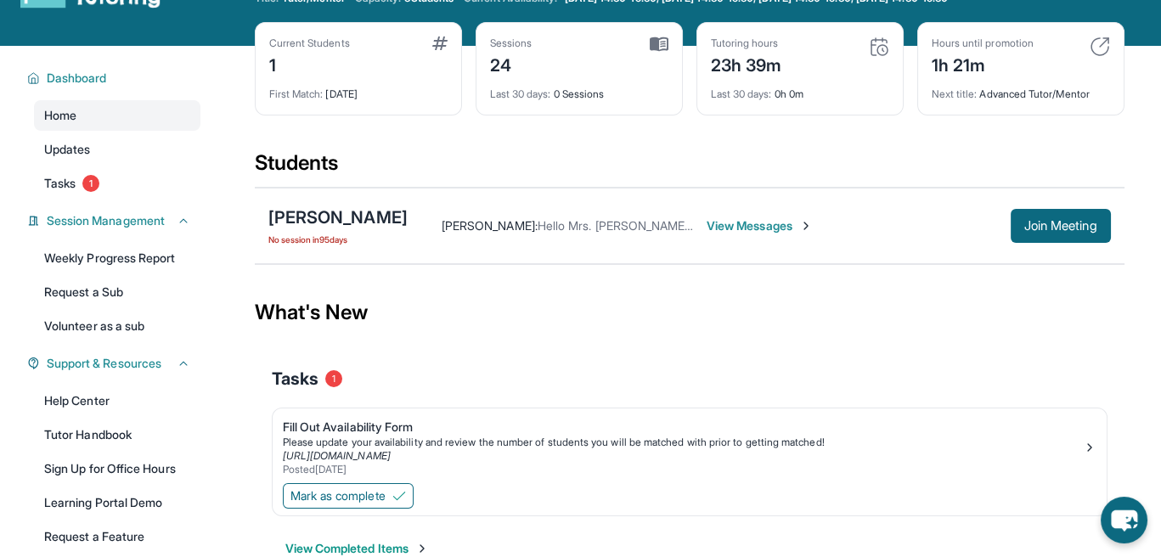
scroll to position [176, 0]
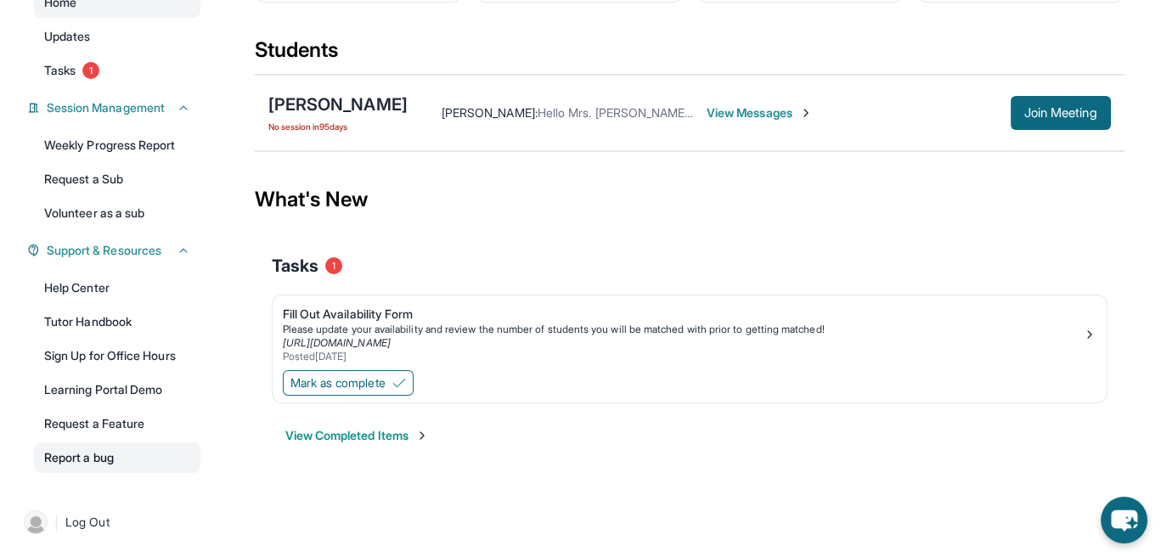
click at [102, 448] on link "Report a bug" at bounding box center [117, 458] width 166 height 31
click at [319, 313] on div "Fill Out Availability Form" at bounding box center [683, 314] width 800 height 17
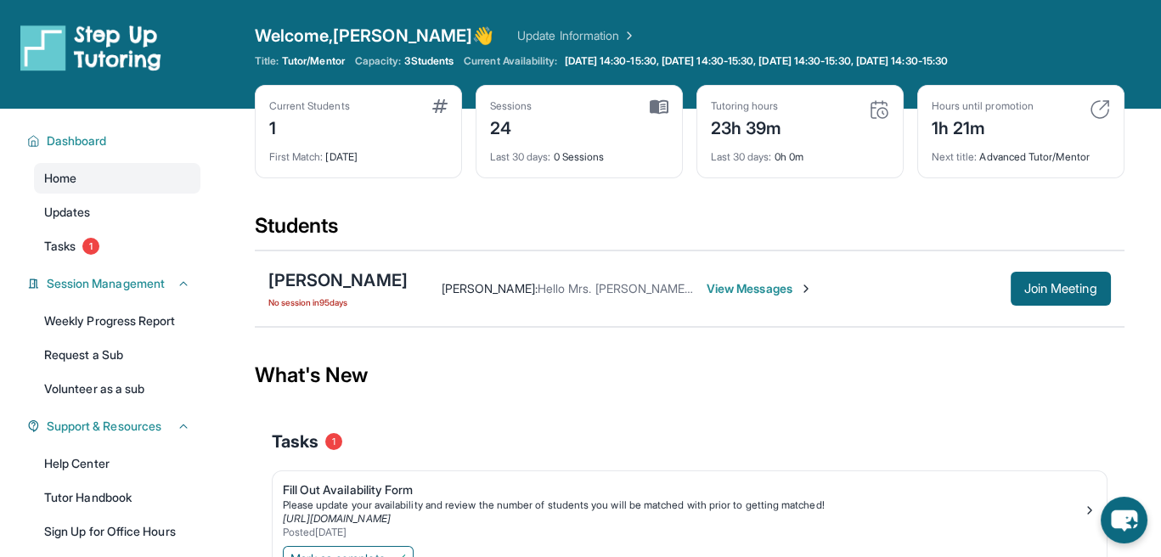
click at [619, 28] on img at bounding box center [627, 35] width 17 height 17
